Goal: Information Seeking & Learning: Learn about a topic

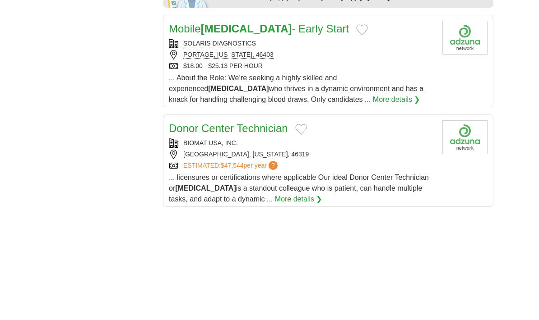
scroll to position [567, 0]
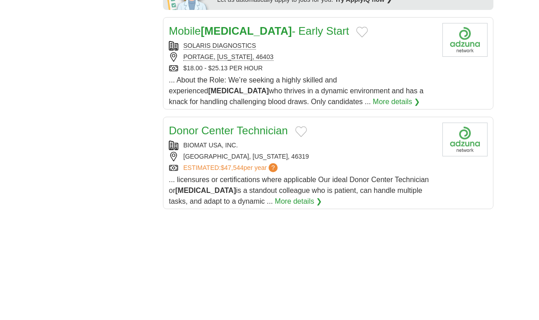
click at [253, 124] on link "Donor Center Technician" at bounding box center [228, 130] width 119 height 12
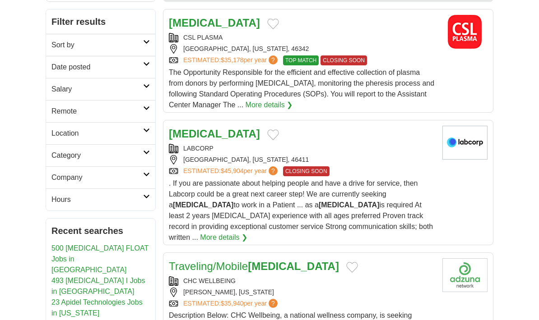
scroll to position [0, 0]
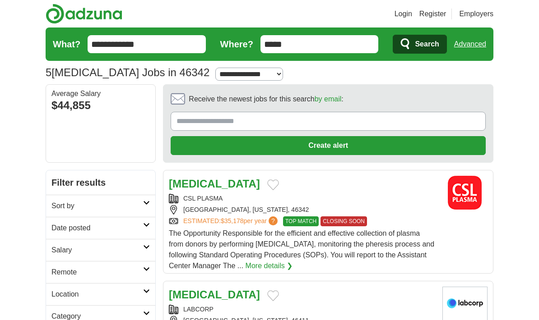
click at [246, 75] on select "**********" at bounding box center [249, 74] width 68 height 13
select select "**"
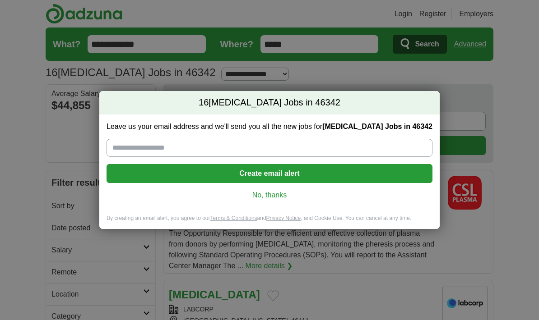
click at [267, 198] on link "No, thanks" at bounding box center [269, 195] width 311 height 10
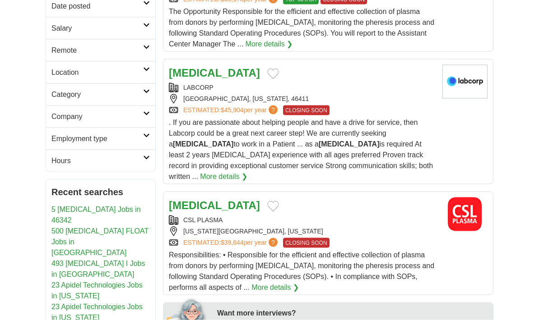
scroll to position [222, 0]
click at [76, 281] on link "23 Apidel Technologies Jobs in [US_STATE]" at bounding box center [96, 290] width 91 height 18
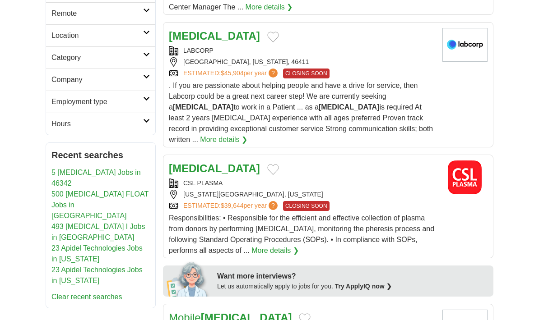
click at [89, 190] on link "500 [MEDICAL_DATA] FLOAT Jobs in [GEOGRAPHIC_DATA]" at bounding box center [99, 204] width 97 height 29
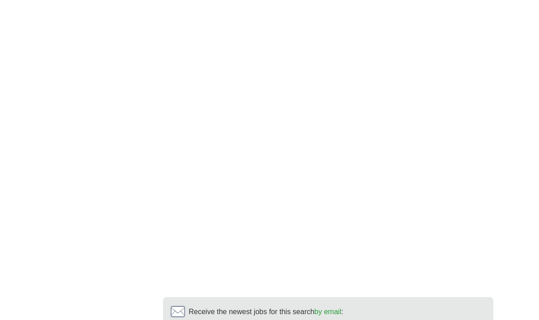
scroll to position [1599, 0]
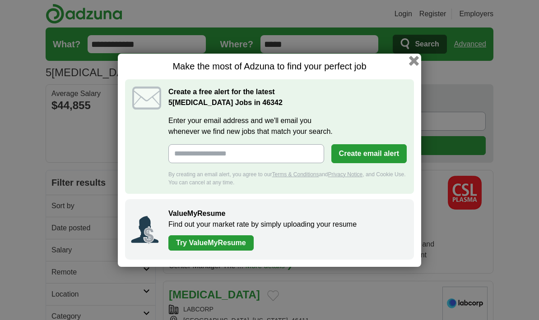
click at [412, 62] on button "button" at bounding box center [414, 60] width 10 height 10
